Goal: Task Accomplishment & Management: Use online tool/utility

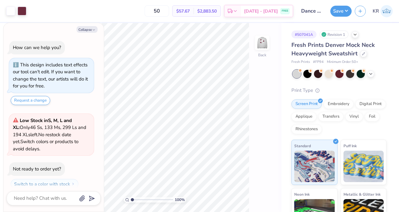
scroll to position [17, 0]
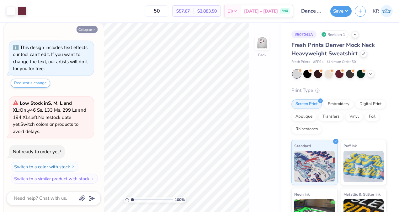
click at [89, 30] on button "Collapse" at bounding box center [87, 29] width 21 height 7
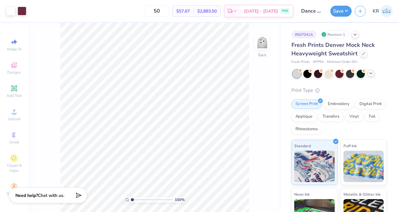
click at [372, 75] on icon at bounding box center [371, 73] width 5 height 5
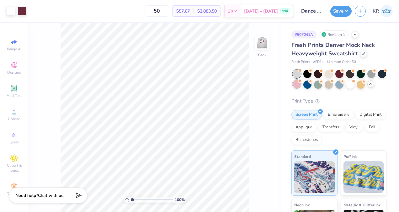
click at [301, 85] on div at bounding box center [297, 84] width 8 height 8
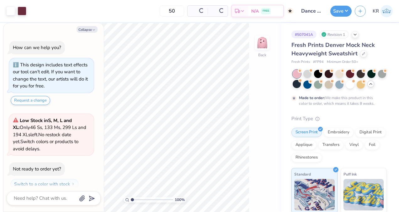
scroll to position [76, 0]
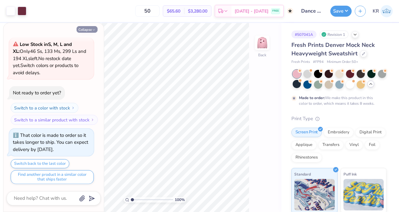
click at [87, 29] on button "Collapse" at bounding box center [87, 29] width 21 height 7
type textarea "x"
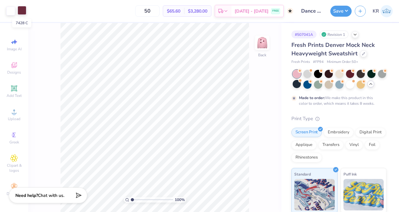
click at [22, 13] on div at bounding box center [22, 10] width 9 height 9
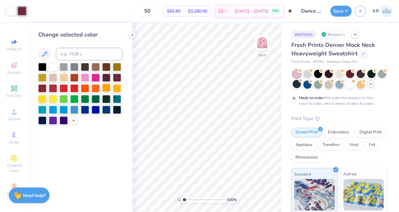
click at [108, 91] on div at bounding box center [106, 88] width 8 height 8
click at [73, 123] on div at bounding box center [80, 94] width 84 height 62
click at [74, 121] on icon at bounding box center [73, 119] width 5 height 5
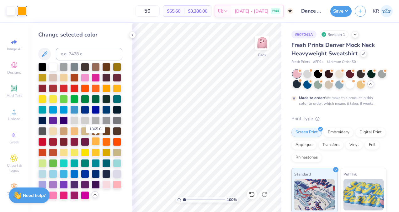
click at [94, 143] on div at bounding box center [96, 141] width 8 height 8
click at [93, 89] on div at bounding box center [96, 88] width 8 height 8
click at [266, 38] on img at bounding box center [262, 42] width 25 height 25
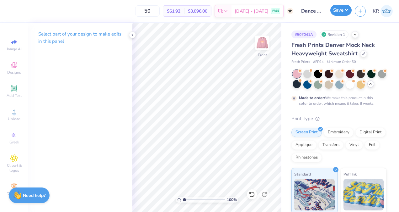
click at [337, 8] on button "Save" at bounding box center [341, 10] width 21 height 11
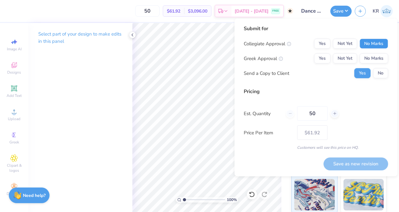
click at [372, 45] on button "No Marks" at bounding box center [374, 44] width 29 height 10
click at [323, 59] on button "Yes" at bounding box center [322, 58] width 16 height 10
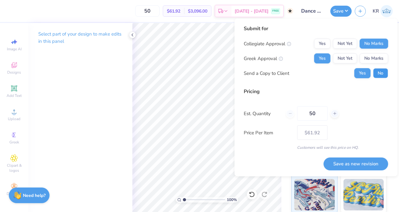
click at [377, 74] on button "No" at bounding box center [380, 73] width 15 height 10
click at [359, 165] on button "Save as new revision" at bounding box center [356, 163] width 65 height 13
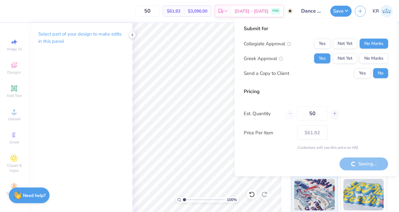
click at [374, 66] on div "Collegiate Approval Yes Not Yet No Marks Greek Approval Yes Not Yet No Marks Se…" at bounding box center [316, 59] width 144 height 40
click at [374, 62] on button "No Marks" at bounding box center [374, 58] width 29 height 10
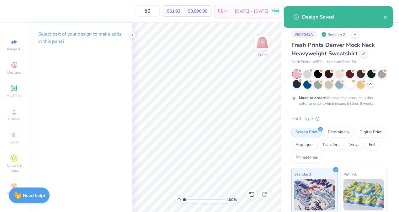
type input "$61.92"
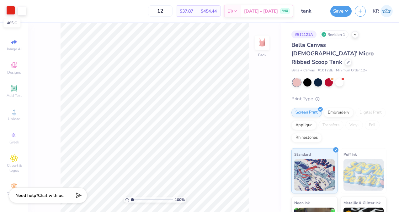
click at [11, 13] on div at bounding box center [10, 10] width 9 height 9
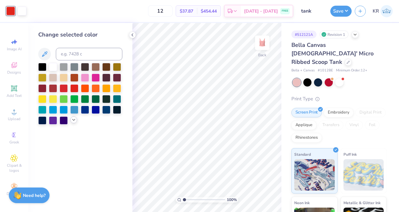
click at [72, 121] on icon at bounding box center [73, 119] width 5 height 5
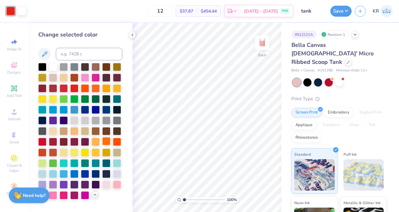
click at [106, 141] on div at bounding box center [106, 141] width 8 height 8
click at [342, 13] on button "Save" at bounding box center [341, 10] width 21 height 11
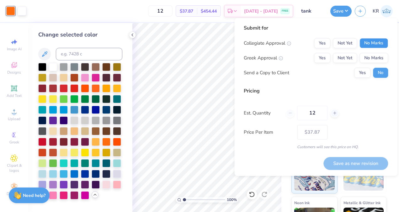
click at [370, 43] on button "No Marks" at bounding box center [374, 43] width 29 height 10
click at [369, 54] on button "No Marks" at bounding box center [374, 58] width 29 height 10
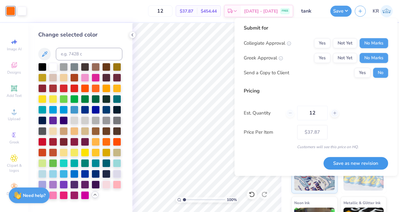
click at [346, 165] on button "Save as new revision" at bounding box center [356, 163] width 65 height 13
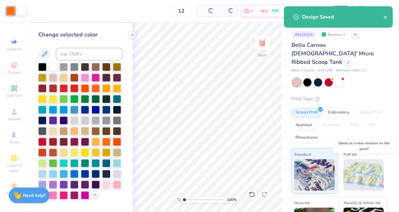
type input "$33.43"
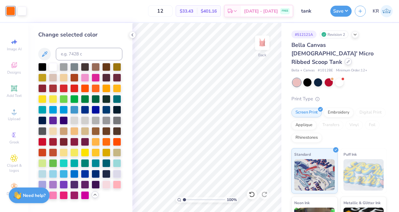
click at [347, 60] on icon at bounding box center [348, 61] width 3 height 3
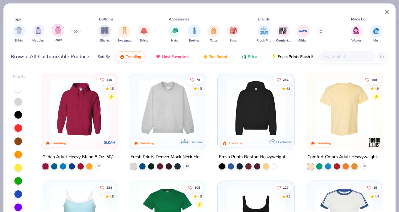
click at [57, 34] on div "filter for Tanks" at bounding box center [58, 30] width 13 height 13
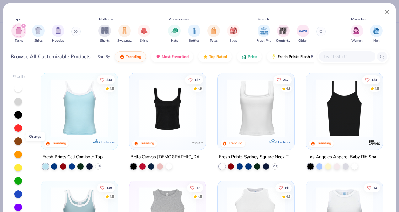
scroll to position [16, 0]
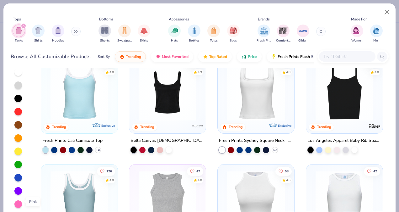
click at [16, 200] on div at bounding box center [18, 204] width 8 height 8
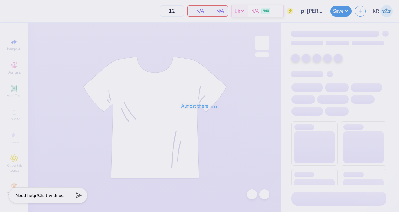
type input "100"
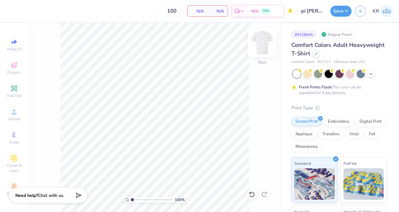
click at [261, 43] on img at bounding box center [262, 42] width 25 height 25
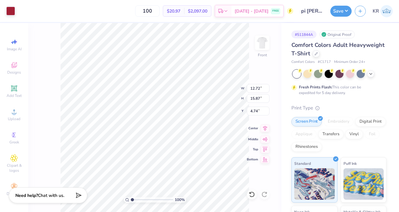
type input "12.72"
type input "15.87"
type input "4.74"
click at [266, 130] on icon at bounding box center [265, 128] width 9 height 8
click at [266, 127] on icon at bounding box center [265, 128] width 9 height 8
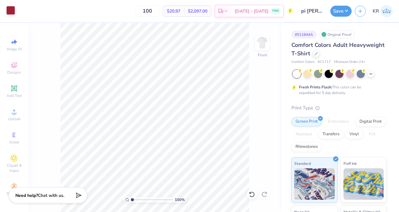
click at [9, 8] on div at bounding box center [10, 10] width 9 height 9
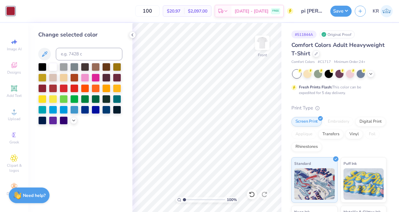
click at [69, 119] on div at bounding box center [80, 94] width 84 height 62
click at [54, 123] on div at bounding box center [53, 120] width 8 height 8
click at [335, 10] on button "Save" at bounding box center [341, 10] width 21 height 11
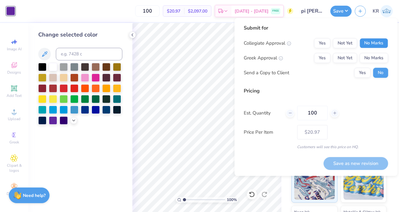
click at [382, 46] on button "No Marks" at bounding box center [374, 43] width 29 height 10
click at [329, 58] on button "Yes" at bounding box center [322, 58] width 16 height 10
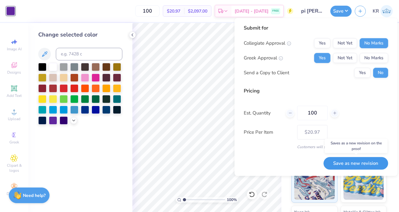
click at [349, 163] on button "Save as new revision" at bounding box center [356, 163] width 65 height 13
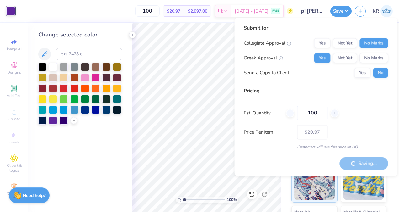
type input "– –"
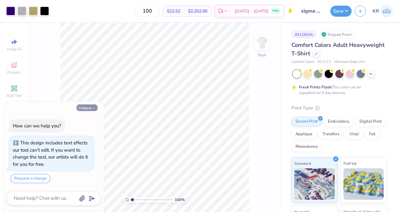
click at [88, 109] on button "Collapse" at bounding box center [87, 107] width 21 height 7
type textarea "x"
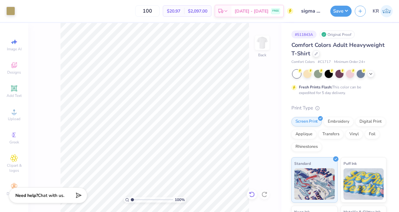
click at [256, 191] on div at bounding box center [252, 194] width 10 height 10
click at [266, 46] on img at bounding box center [262, 42] width 25 height 25
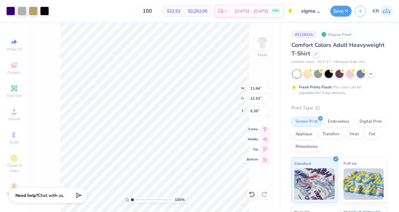
type input "11.64"
type input "11.53"
type input "13.60"
type input "13.48"
type input "3.44"
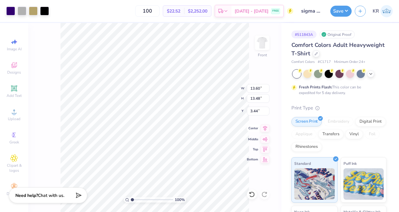
click at [264, 128] on icon at bounding box center [265, 128] width 9 height 8
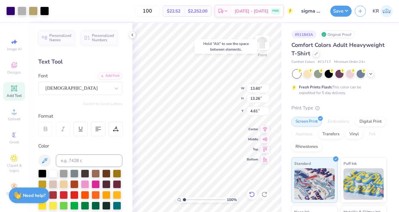
click at [252, 196] on icon at bounding box center [252, 194] width 6 height 6
type input "3.44"
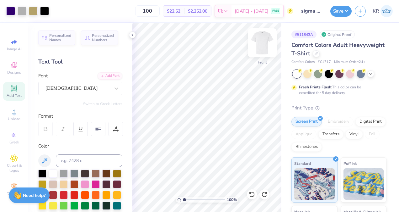
click at [265, 43] on img at bounding box center [262, 42] width 25 height 25
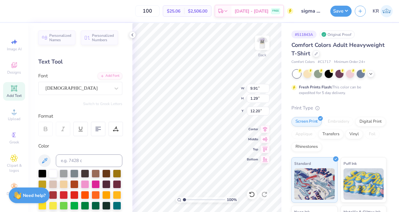
scroll to position [5, 1]
type textarea "SK"
type input "3.00"
type input "2.42"
type input "1.62"
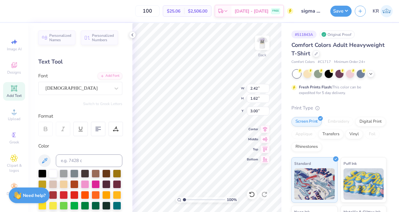
click at [219, 95] on div "100 % Back W 2.42 2.42 " H 1.62 1.62 " Y 3.00 3.00 " Center Middle Top Bottom" at bounding box center [206, 117] width 149 height 189
type textarea "SigmaKappa"
click at [269, 39] on img at bounding box center [262, 42] width 25 height 25
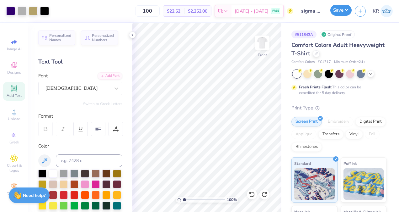
click at [343, 7] on button "Save" at bounding box center [341, 10] width 21 height 11
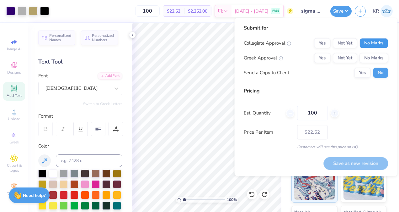
click at [385, 46] on button "No Marks" at bounding box center [374, 43] width 29 height 10
click at [329, 58] on button "Yes" at bounding box center [322, 58] width 16 height 10
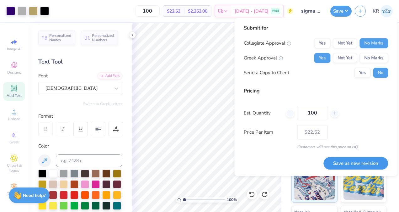
click at [353, 163] on button "Save as new revision" at bounding box center [356, 163] width 65 height 13
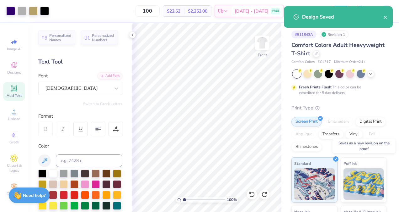
type input "– –"
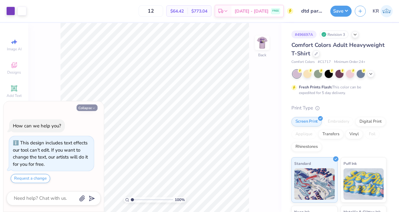
click at [90, 110] on button "Collapse" at bounding box center [87, 107] width 21 height 7
type textarea "x"
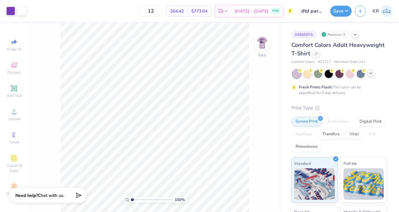
click at [370, 75] on div at bounding box center [371, 73] width 7 height 7
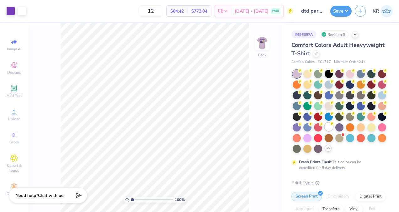
click at [325, 131] on div at bounding box center [329, 126] width 8 height 8
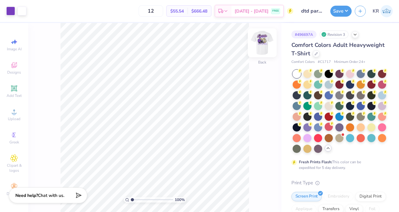
click at [256, 45] on img at bounding box center [262, 42] width 25 height 25
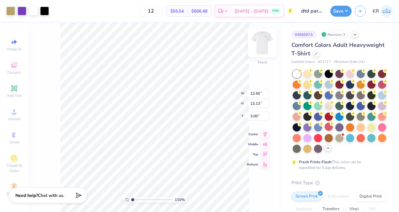
type input "1.099164945111"
type input "13.09"
type input "13.76"
type input "1.099164945111"
type input "13.71"
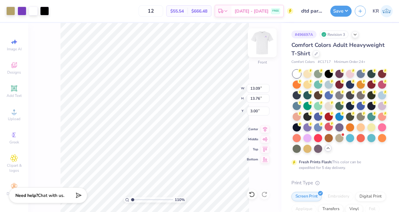
type input "14.41"
click at [266, 127] on icon at bounding box center [265, 128] width 9 height 8
click at [263, 127] on icon at bounding box center [265, 128] width 4 height 5
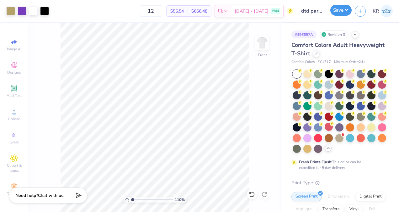
click at [342, 13] on button "Save" at bounding box center [341, 10] width 21 height 11
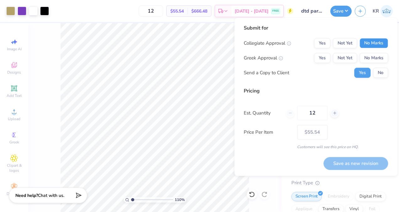
click at [372, 40] on button "No Marks" at bounding box center [374, 43] width 29 height 10
click at [329, 57] on button "Yes" at bounding box center [322, 58] width 16 height 10
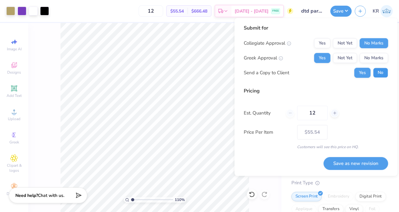
click at [379, 75] on button "No" at bounding box center [380, 73] width 15 height 10
type input "1.099164945111"
click at [350, 165] on button "Save as new revision" at bounding box center [356, 163] width 65 height 13
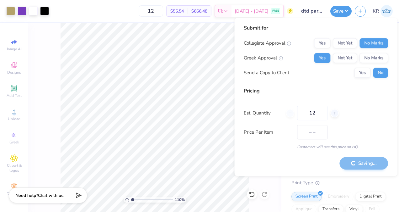
type input "$55.54"
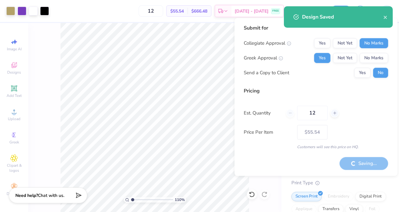
type input "1.099164945111"
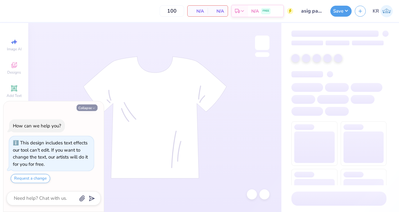
click at [94, 109] on icon "button" at bounding box center [94, 108] width 4 height 4
click at [87, 109] on button "Collapse" at bounding box center [87, 107] width 21 height 7
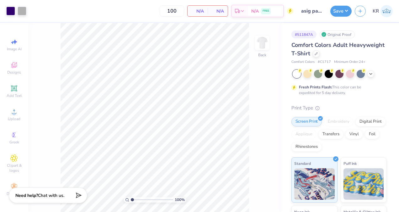
type textarea "x"
click at [248, 195] on div at bounding box center [252, 194] width 10 height 10
click at [53, 100] on div "100 % Back" at bounding box center [154, 117] width 253 height 189
click at [259, 43] on img at bounding box center [262, 42] width 25 height 25
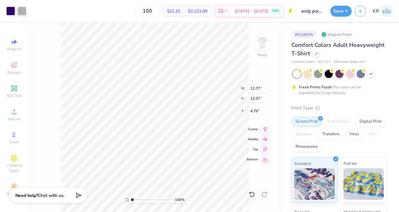
type input "12.77"
type input "13.37"
type input "4.79"
type input "13.47"
type input "14.11"
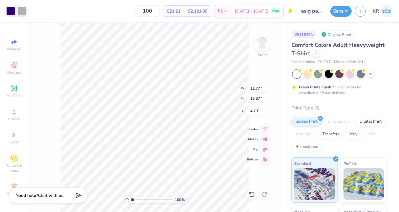
type input "4.06"
click at [265, 130] on icon at bounding box center [265, 128] width 4 height 5
click at [262, 127] on icon at bounding box center [265, 128] width 9 height 8
click at [341, 12] on button "Save" at bounding box center [341, 10] width 21 height 11
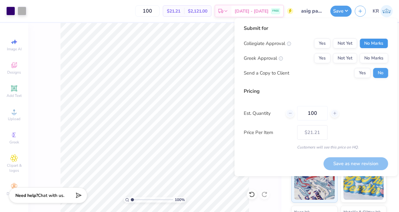
click at [368, 41] on button "No Marks" at bounding box center [374, 43] width 29 height 10
click at [326, 58] on button "Yes" at bounding box center [322, 58] width 16 height 10
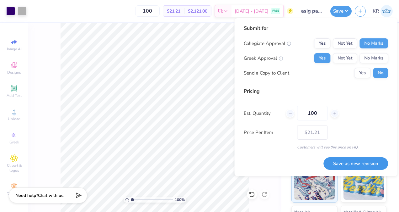
click at [365, 163] on button "Save as new revision" at bounding box center [356, 163] width 65 height 13
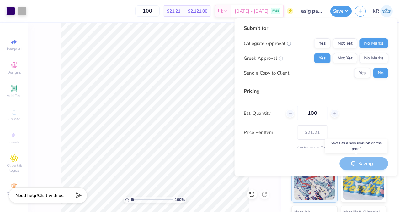
type input "– –"
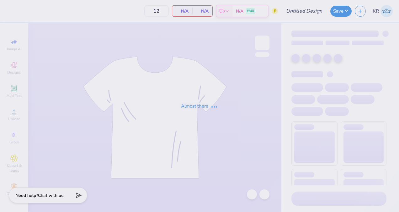
type input "sk parents weekend shirt"
type input "100"
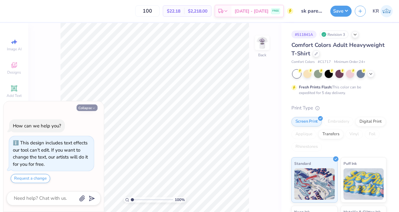
click at [82, 107] on button "Collapse" at bounding box center [87, 107] width 21 height 7
type textarea "x"
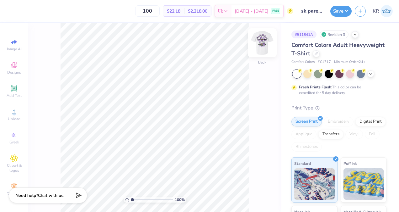
click at [265, 46] on img at bounding box center [262, 42] width 25 height 25
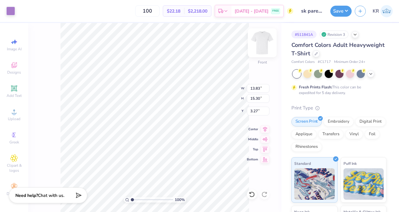
type input "0.78"
type input "0.85"
type input "17.67"
